Goal: Transaction & Acquisition: Obtain resource

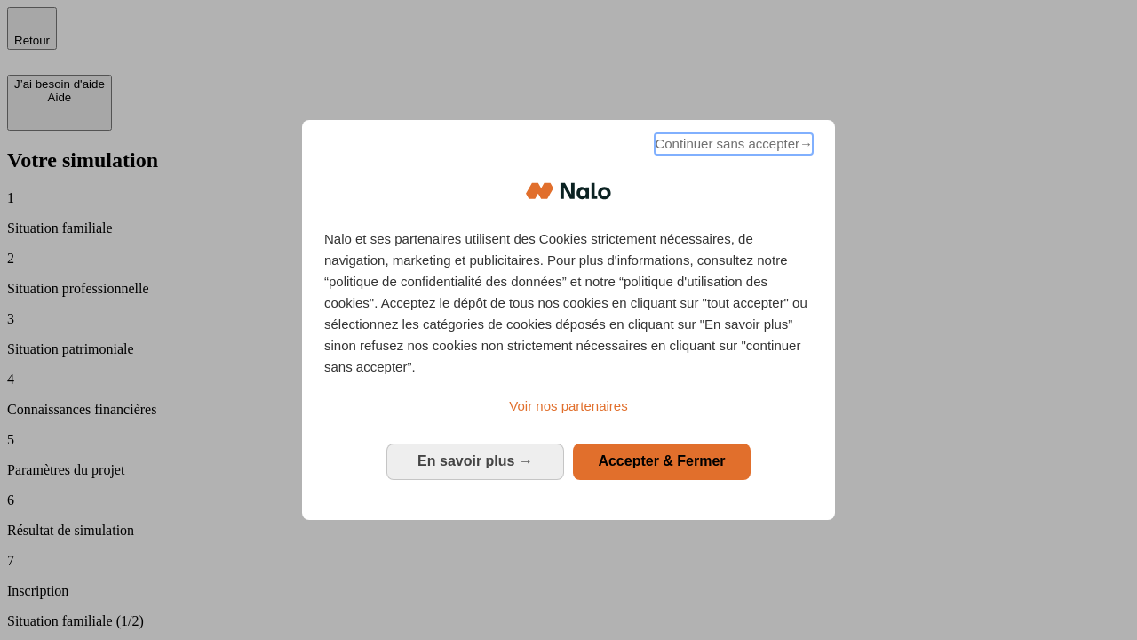
click at [732, 147] on span "Continuer sans accepter →" at bounding box center [734, 143] width 158 height 21
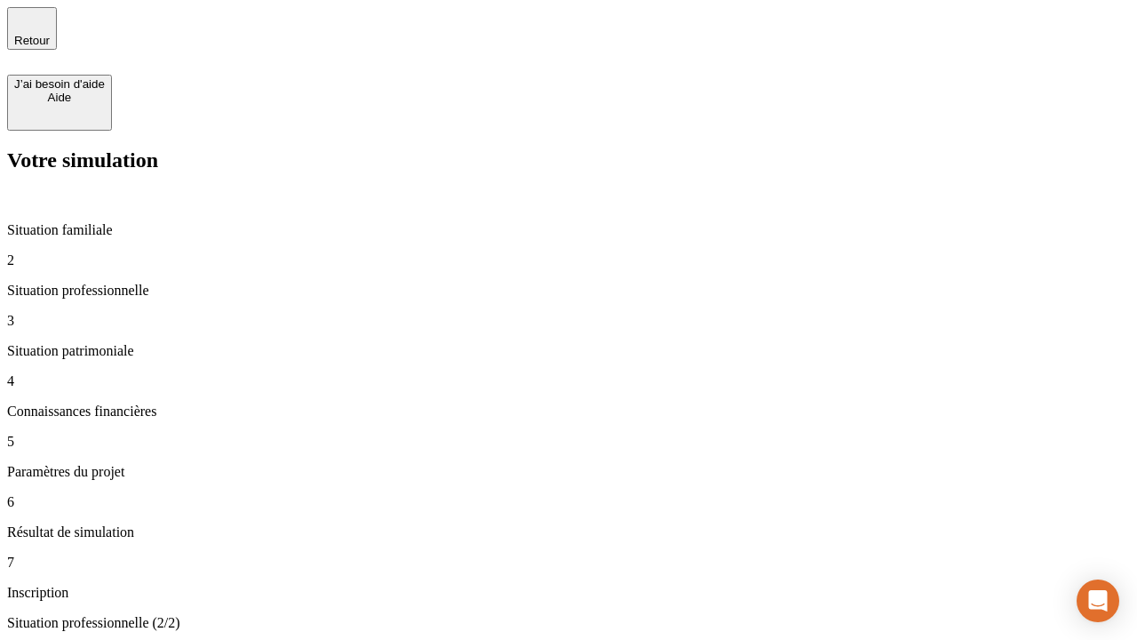
type input "30 000"
type input "40 000"
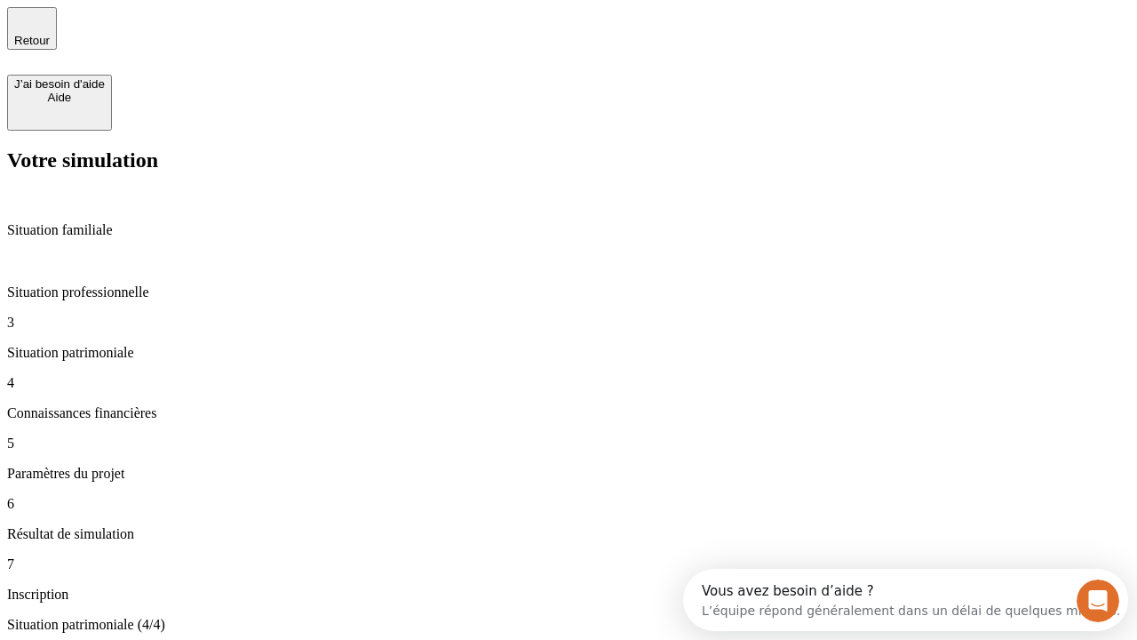
type input "1 100"
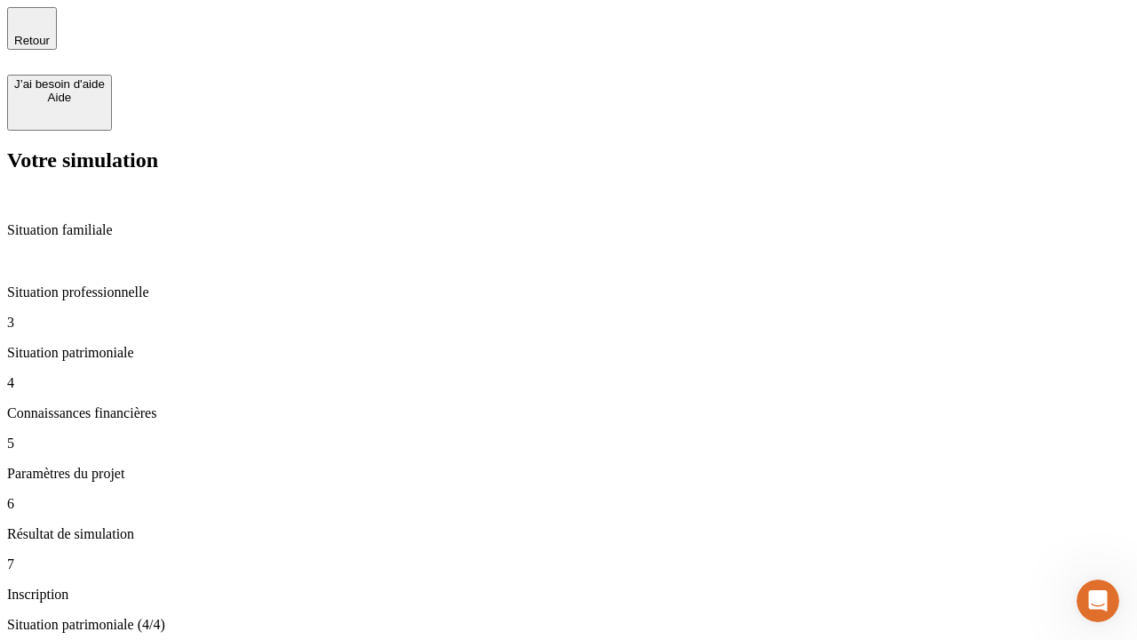
type input "20"
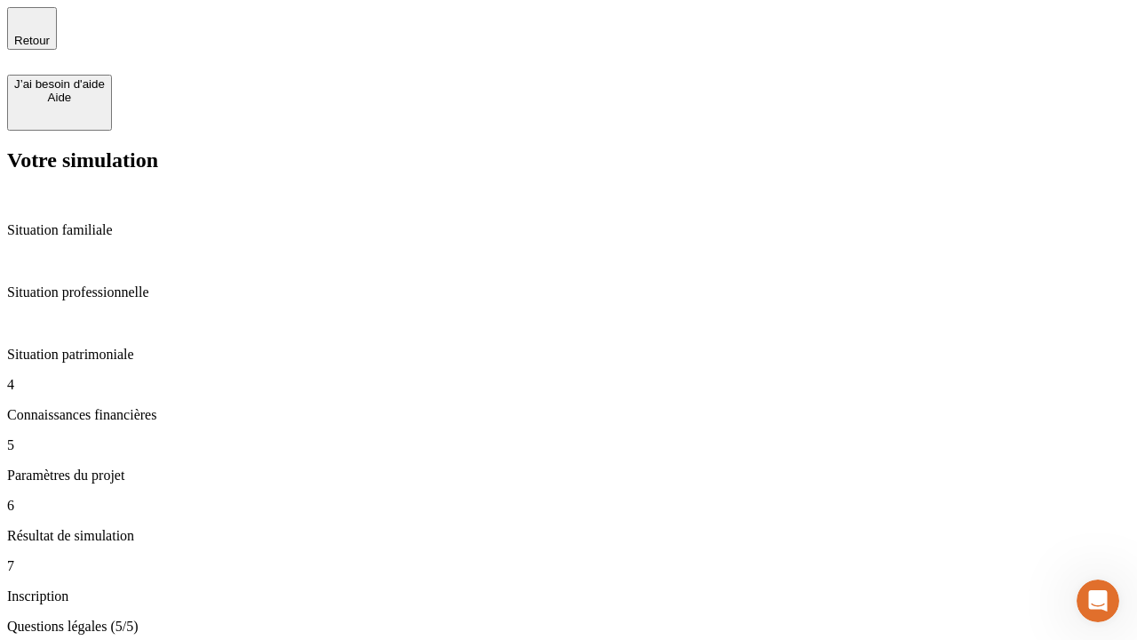
type input "40"
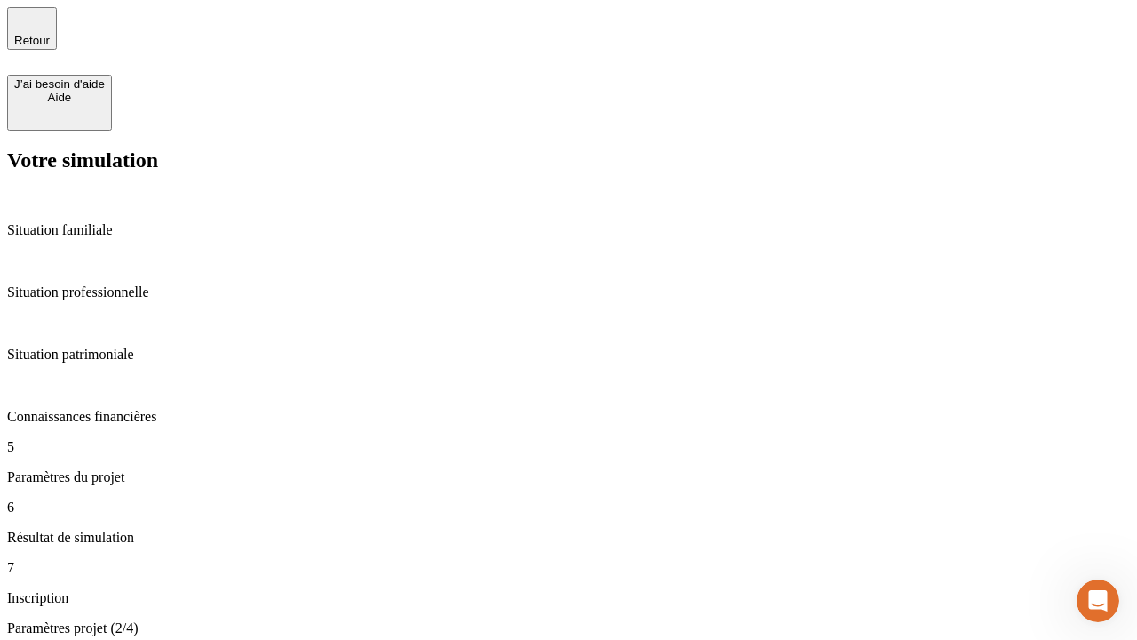
type input "62"
type input "50 000"
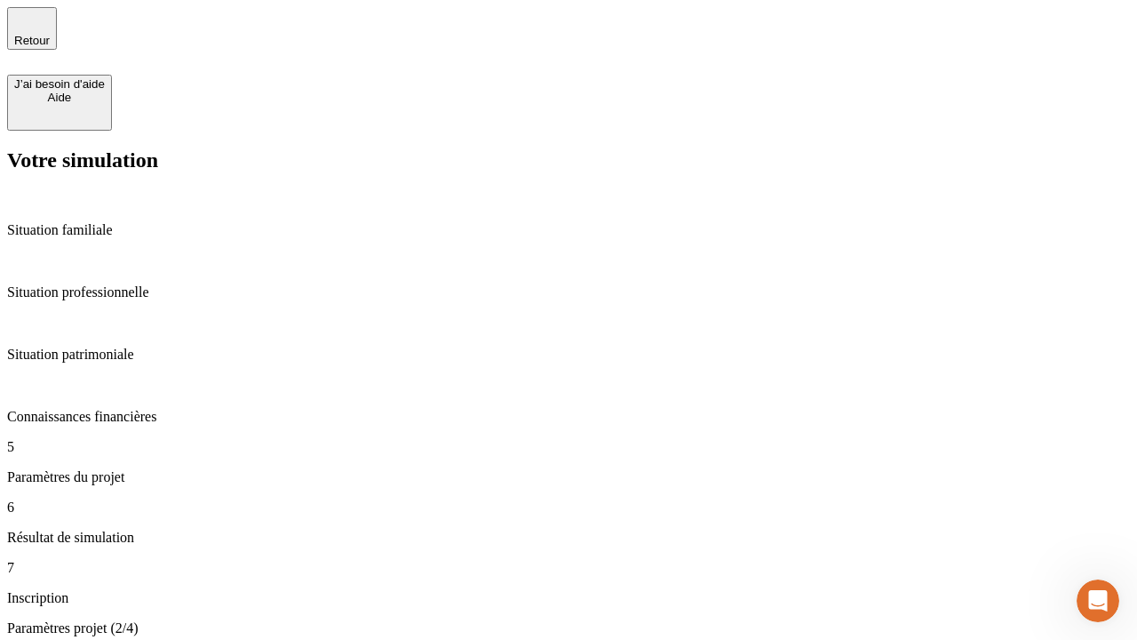
type input "640"
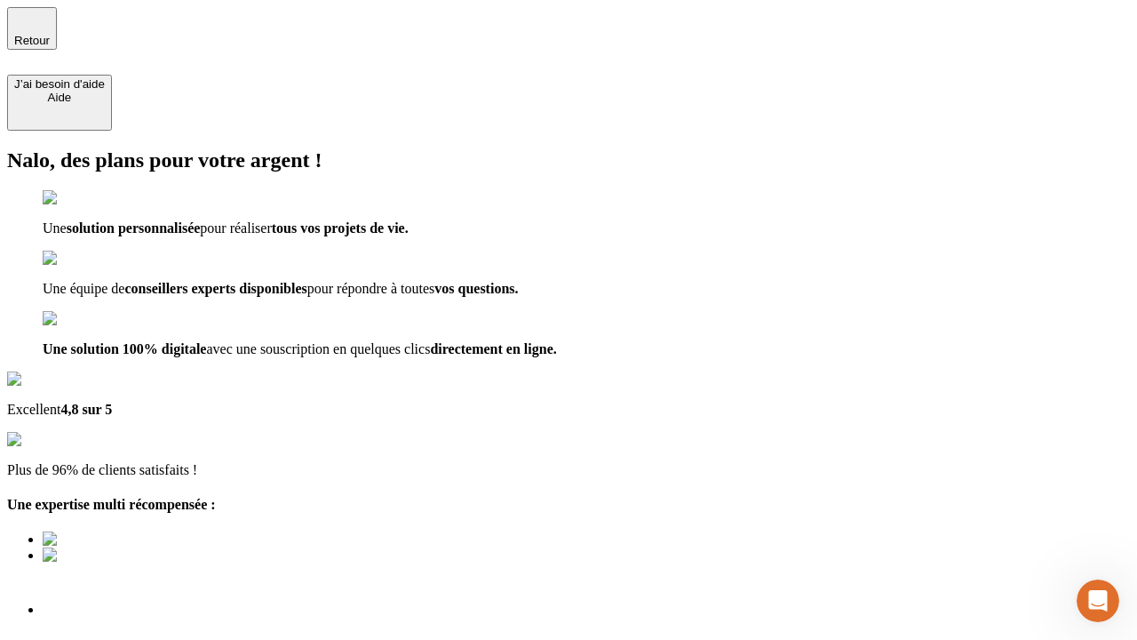
type input "[EMAIL_ADDRESS][DOMAIN_NAME]"
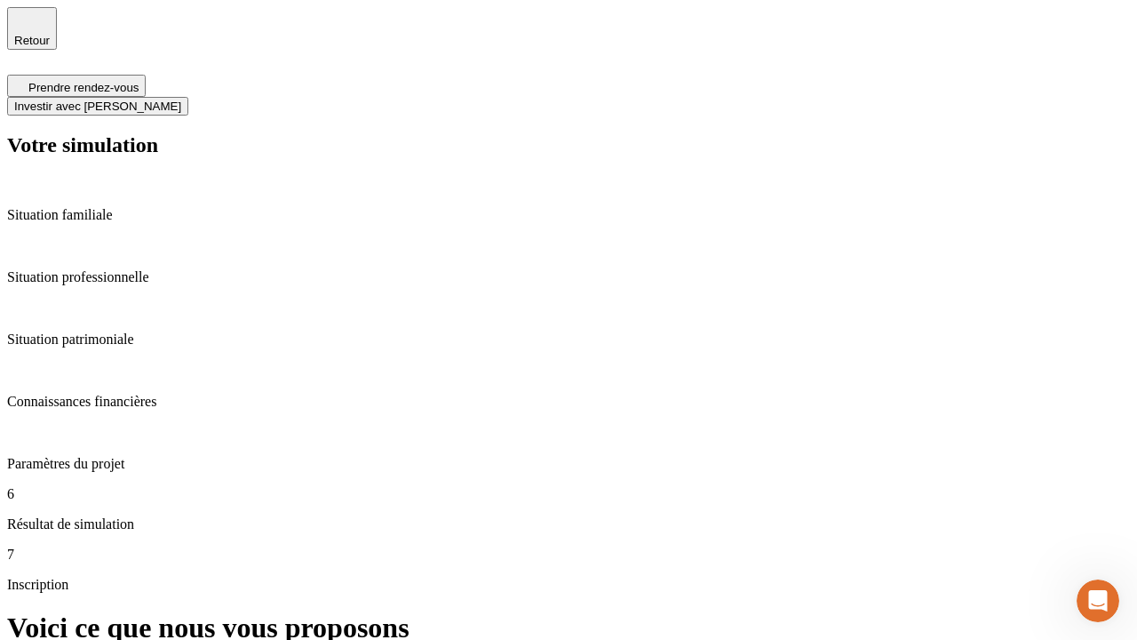
click at [181, 99] on span "Investir avec [PERSON_NAME]" at bounding box center [97, 105] width 167 height 13
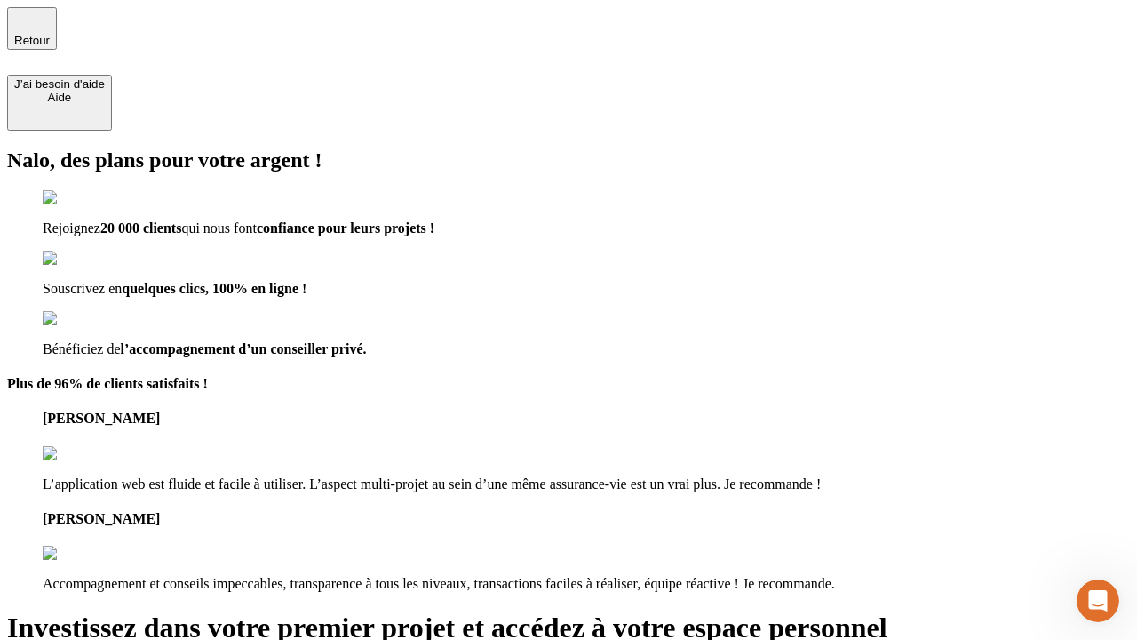
type input "[EMAIL_ADDRESS][DOMAIN_NAME]"
